Goal: Browse casually: Explore the website without a specific task or goal

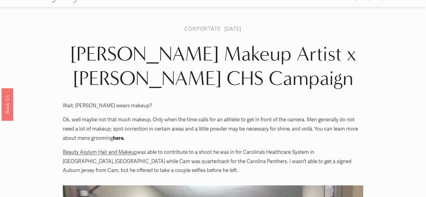
scroll to position [11, 0]
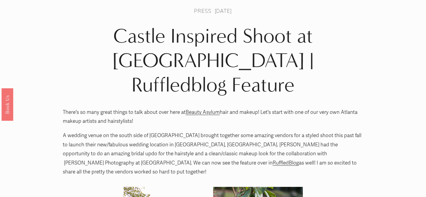
scroll to position [25, 0]
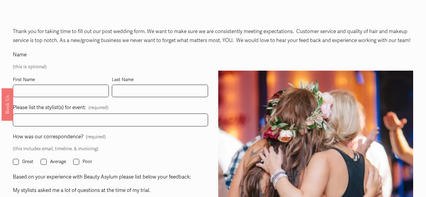
scroll to position [29, 0]
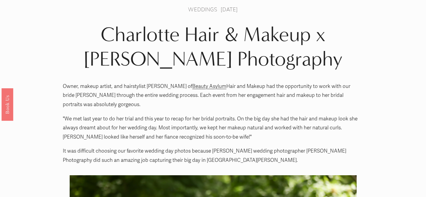
scroll to position [2, 0]
